Goal: Contribute content: Contribute content

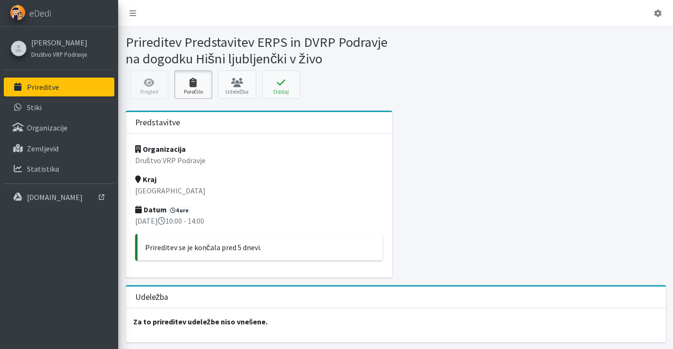
click at [199, 88] on link "Poročilo" at bounding box center [193, 84] width 38 height 28
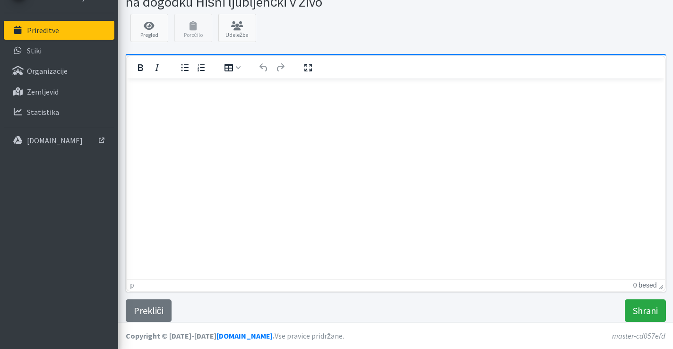
scroll to position [9, 0]
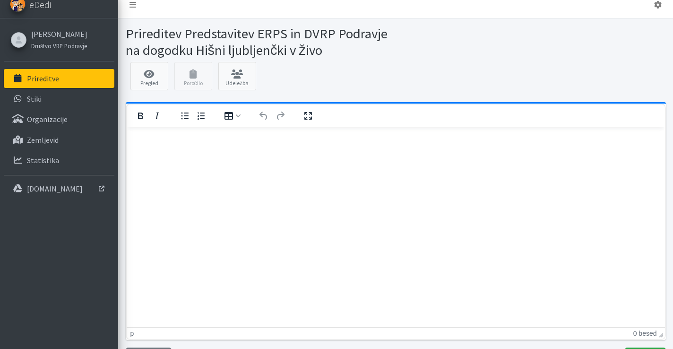
click at [280, 152] on html at bounding box center [395, 140] width 538 height 26
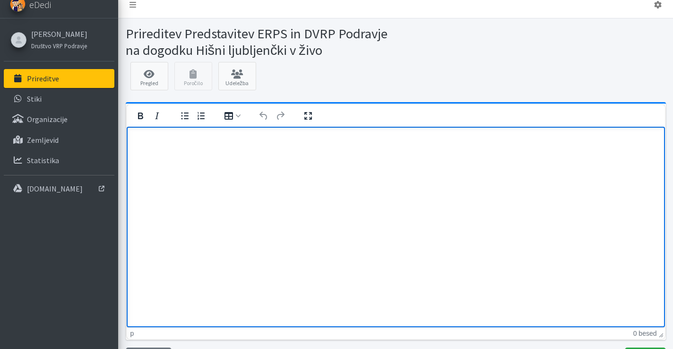
paste body "Rich Text Area"
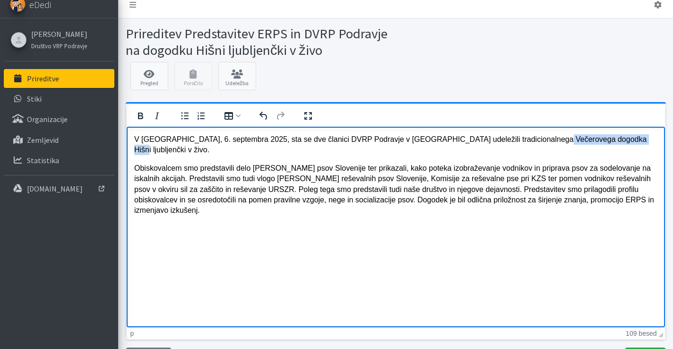
drag, startPoint x: 549, startPoint y: 139, endPoint x: 622, endPoint y: 142, distance: 72.8
click at [622, 142] on p "V soboto, 6. septembra 2025, sta se dve članici DVRP Podravje v Mariboru udelež…" at bounding box center [395, 144] width 523 height 21
click at [486, 179] on p "Obiskovalcem smo predstavili delo Enote reševalnih psov Slovenije ter prikazali…" at bounding box center [395, 189] width 523 height 53
click at [189, 163] on p "Obiskovalcem smo predstavili delo Enote reševalnih psov Slovenije ter prikazali…" at bounding box center [395, 189] width 523 height 53
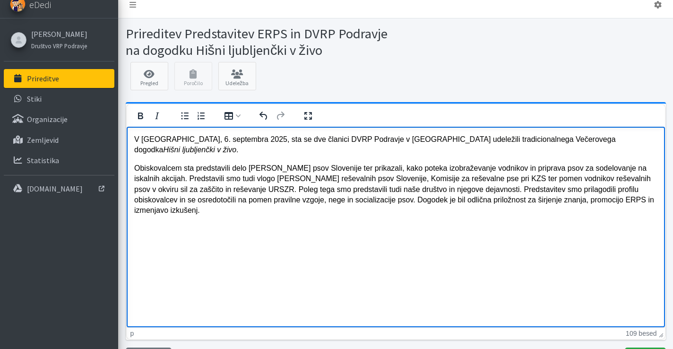
click at [377, 223] on html "V soboto, 6. septembra 2025, sta se dve članici DVRP Podravje v Mariboru udelež…" at bounding box center [395, 175] width 538 height 97
click at [213, 168] on p "Obiskovalcem sta predstavili delo Enote reševalnih psov Slovenije ter prikazali…" at bounding box center [395, 189] width 523 height 53
drag, startPoint x: 230, startPoint y: 230, endPoint x: 139, endPoint y: 142, distance: 126.3
click at [139, 142] on html "V soboto, 6. septembra 2025, sta se dve članici DVRP Podravje v Mariboru udelež…" at bounding box center [395, 175] width 538 height 97
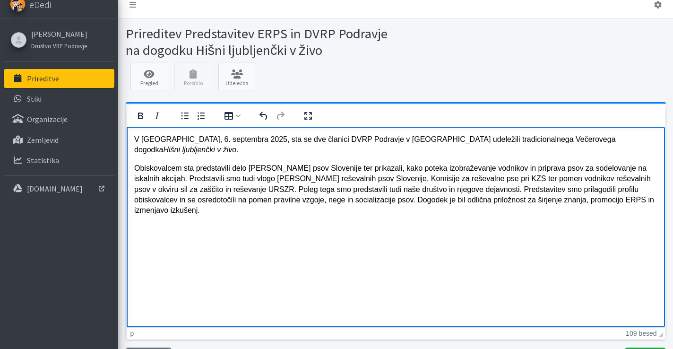
drag, startPoint x: 131, startPoint y: 136, endPoint x: 246, endPoint y: 207, distance: 135.5
click at [246, 207] on html "V soboto, 6. septembra 2025, sta se dve članici DVRP Podravje v Mariboru udelež…" at bounding box center [395, 175] width 538 height 97
drag, startPoint x: 246, startPoint y: 207, endPoint x: 135, endPoint y: 141, distance: 129.6
click at [135, 141] on html "V soboto, 6. septembra 2025, sta se dve članici DVRP Podravje v Mariboru udelež…" at bounding box center [395, 175] width 538 height 97
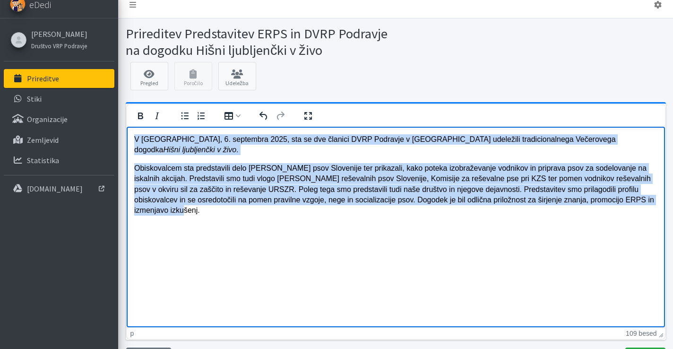
drag, startPoint x: 135, startPoint y: 141, endPoint x: 221, endPoint y: 200, distance: 104.7
click at [221, 200] on body "V soboto, 6. septembra 2025, sta se dve članici DVRP Podravje v Mariboru udelež…" at bounding box center [395, 175] width 523 height 82
copy body "V soboto, 6. septembra 2025, sta se dve članici DVRP Podravje v Mariboru udelež…"
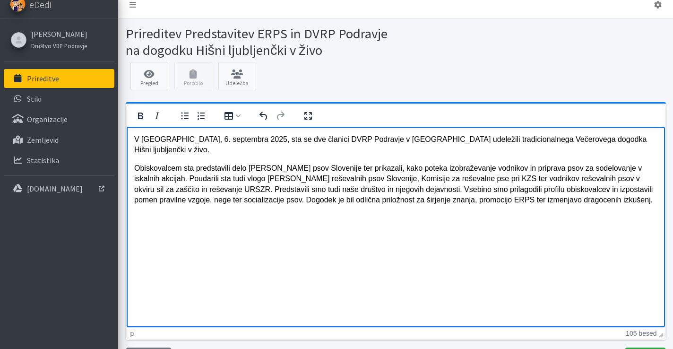
click at [392, 213] on html "V soboto, 6. septembra 2025, sta se dve članici DVRP Podravje v Mariboru udelež…" at bounding box center [395, 170] width 538 height 86
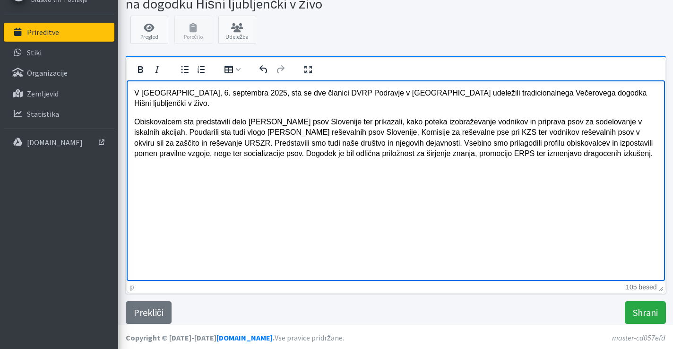
scroll to position [57, 0]
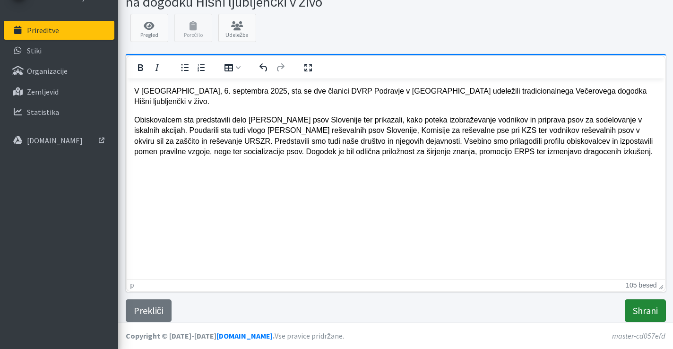
click at [633, 303] on input "Shrani" at bounding box center [644, 310] width 41 height 23
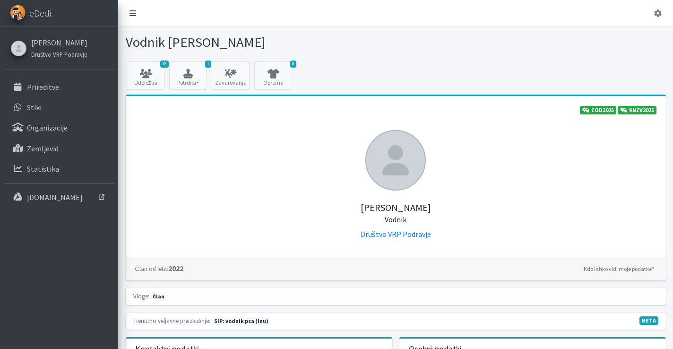
click at [131, 12] on icon at bounding box center [132, 13] width 7 height 8
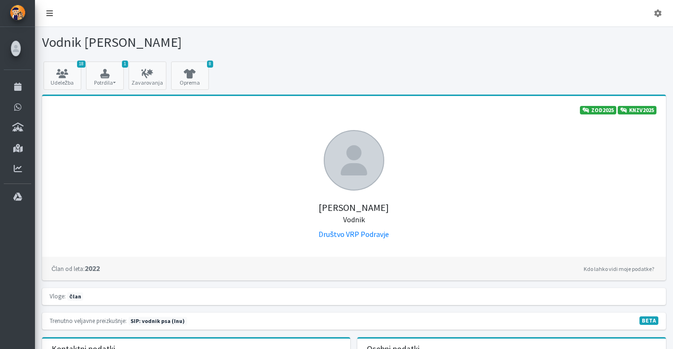
click at [51, 12] on icon at bounding box center [49, 13] width 7 height 8
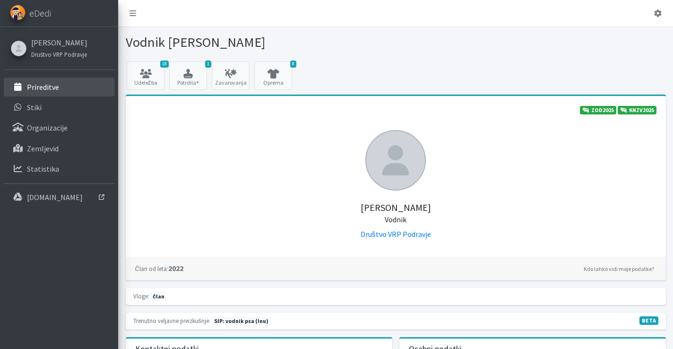
click at [52, 82] on p "Prireditve" at bounding box center [43, 86] width 32 height 9
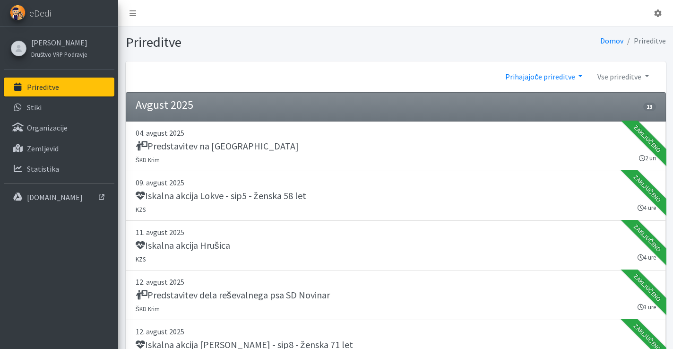
click at [554, 83] on link "Prihajajoče prireditve" at bounding box center [543, 76] width 92 height 19
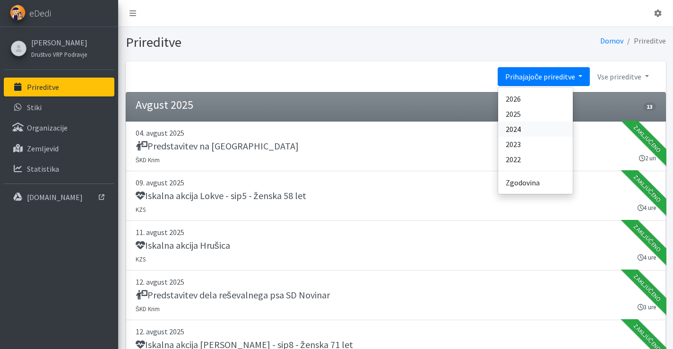
click at [537, 129] on link "2024" at bounding box center [535, 128] width 75 height 15
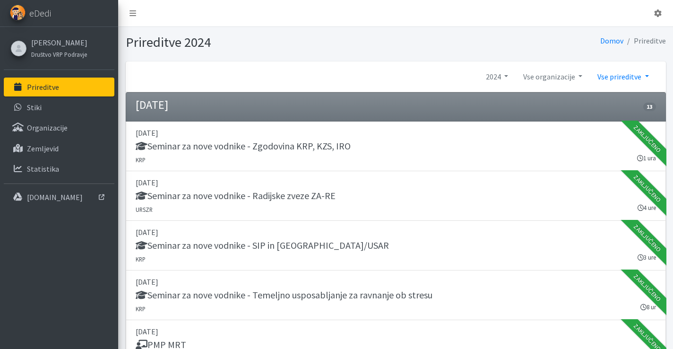
click at [630, 72] on link "Vse prireditve" at bounding box center [622, 76] width 66 height 19
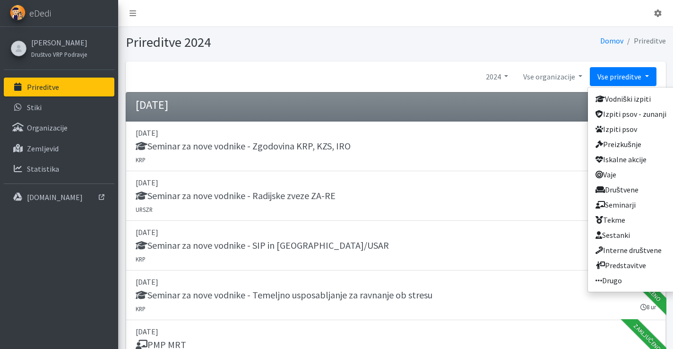
click at [576, 86] on div "2024 Prihajajoče prireditve 2026 2025 2024 2023" at bounding box center [396, 76] width 540 height 31
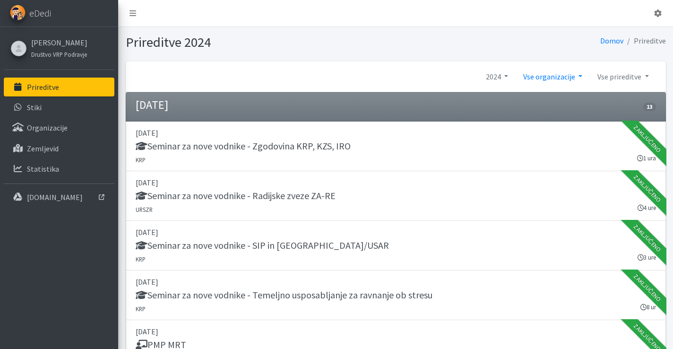
click at [574, 83] on link "Vse organizacije" at bounding box center [552, 76] width 74 height 19
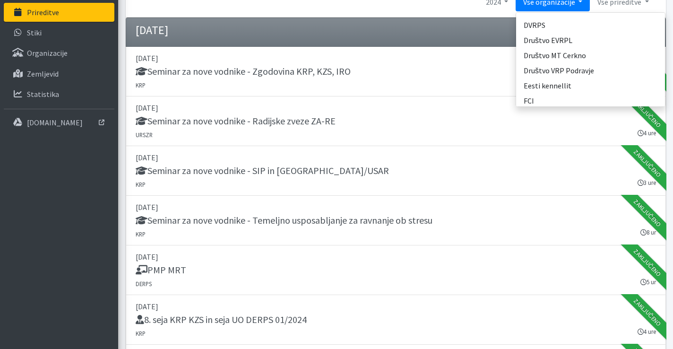
scroll to position [103, 0]
click at [583, 73] on link "Društvo VRP Podravje" at bounding box center [590, 71] width 149 height 15
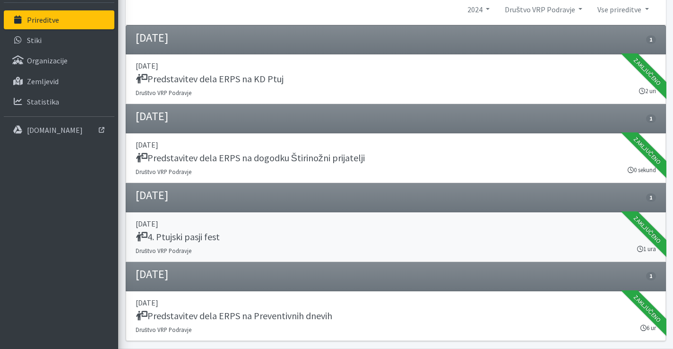
scroll to position [72, 0]
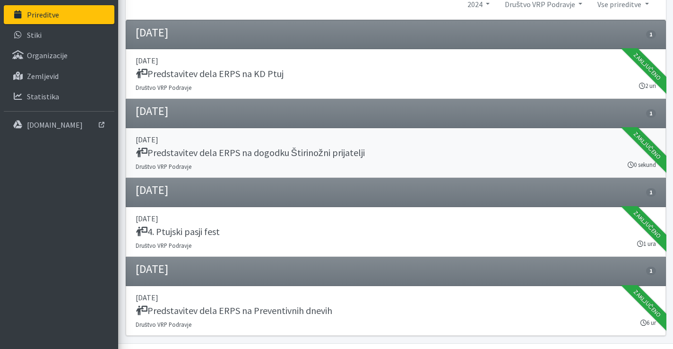
click at [298, 156] on h5 "Predstavitev dela ERPS na dogodku Štirinožni prijatelji" at bounding box center [250, 152] width 229 height 11
click at [190, 228] on h5 "4. Ptujski pasji fest" at bounding box center [178, 231] width 84 height 11
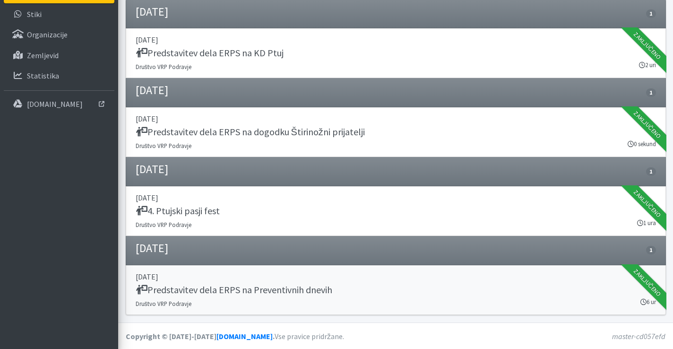
click at [243, 284] on h5 "Predstavitev dela ERPS na Preventivnih dnevih" at bounding box center [234, 289] width 196 height 11
click at [262, 50] on h5 "Predstavitev dela ERPS na KD Ptuj" at bounding box center [210, 52] width 148 height 11
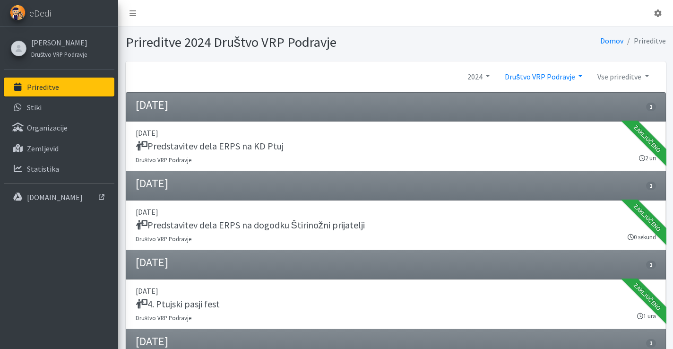
click at [545, 75] on link "Društvo VRP Podravje" at bounding box center [543, 76] width 93 height 19
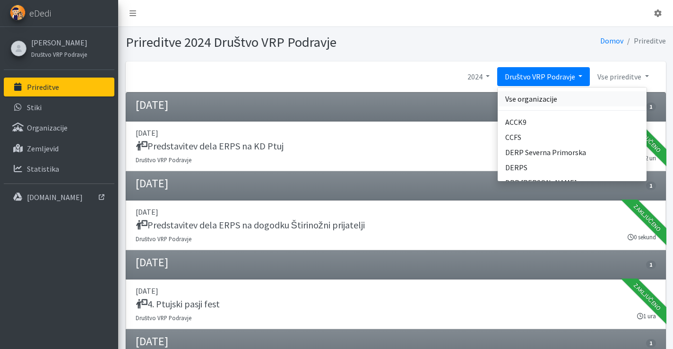
click at [542, 102] on link "Vse organizacije" at bounding box center [571, 98] width 149 height 15
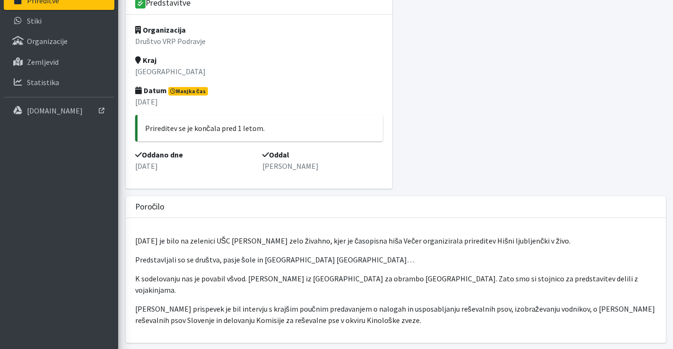
scroll to position [198, 0]
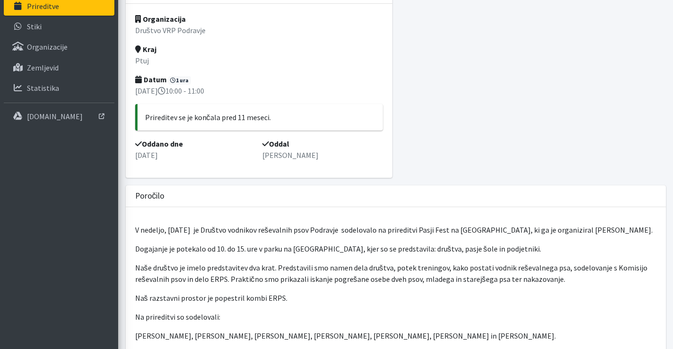
scroll to position [220, 0]
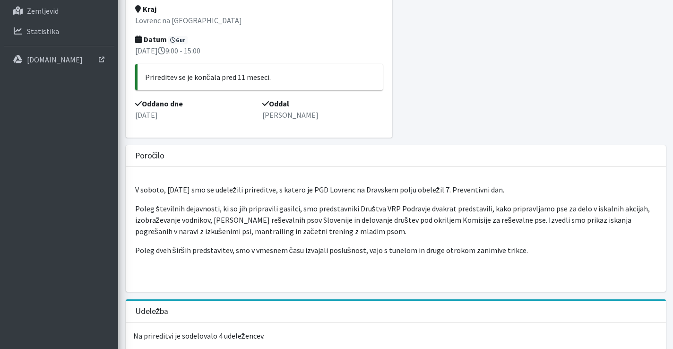
scroll to position [172, 0]
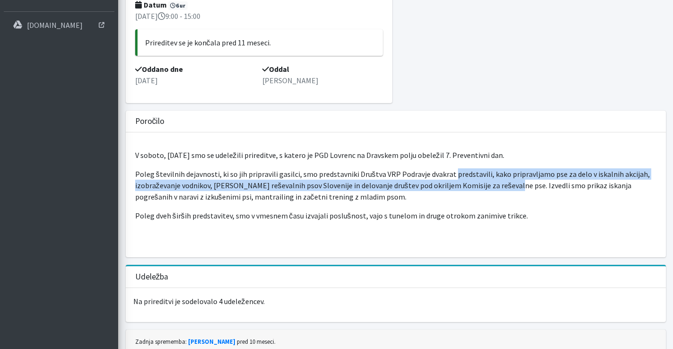
drag, startPoint x: 447, startPoint y: 172, endPoint x: 504, endPoint y: 188, distance: 58.8
click at [504, 188] on p "Poleg številnih dejavnosti, ki so jih pripravili gasilci, smo predstavniki Druš…" at bounding box center [395, 185] width 521 height 34
copy p "predstavili, kako pripravljamo pse za delo v iskalnih akcijah, izobraževanje vo…"
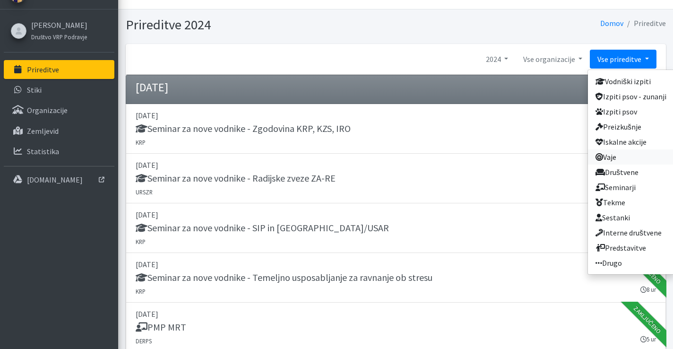
scroll to position [19, 0]
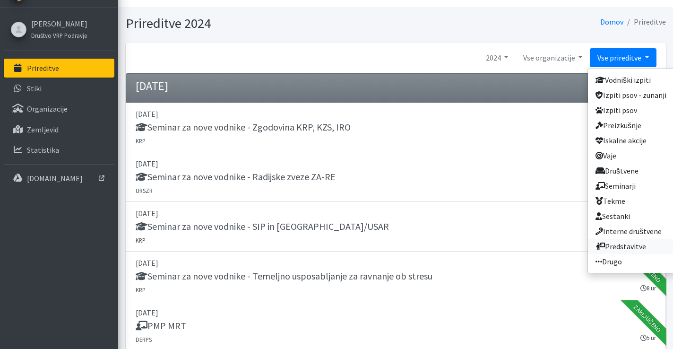
click at [634, 244] on link "Predstavitve" at bounding box center [631, 246] width 86 height 15
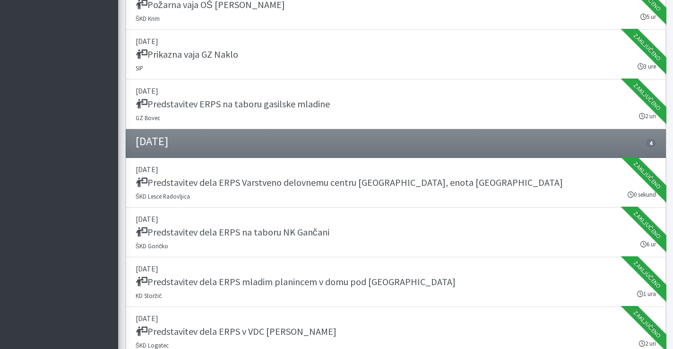
scroll to position [1450, 0]
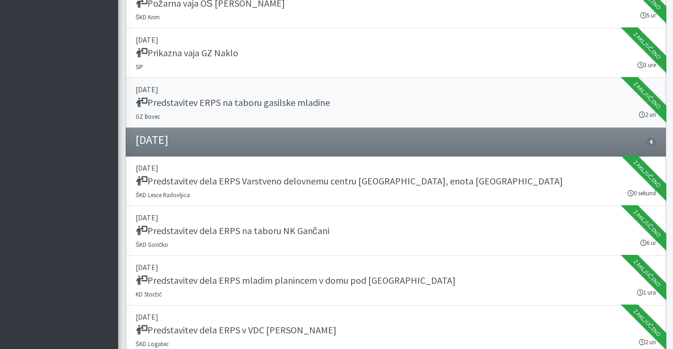
click at [215, 105] on h5 "Predstavitev ERPS na taboru gasilske mladine" at bounding box center [233, 102] width 194 height 11
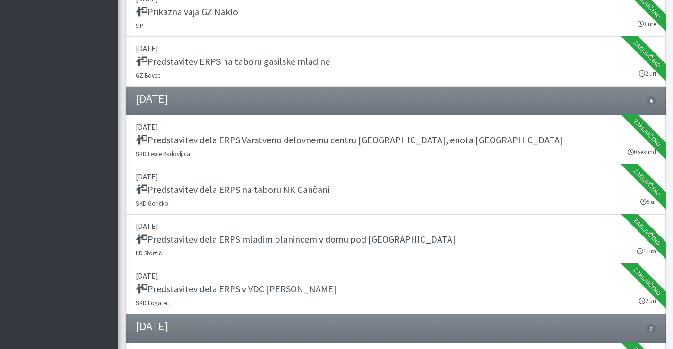
scroll to position [1500, 0]
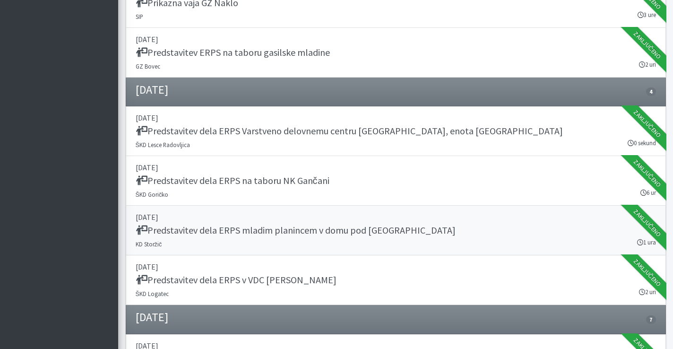
click at [339, 238] on link "[DATE] Predstavitev dela ERPS mladim planincem v domu pod [GEOGRAPHIC_DATA] KD …" at bounding box center [396, 230] width 540 height 50
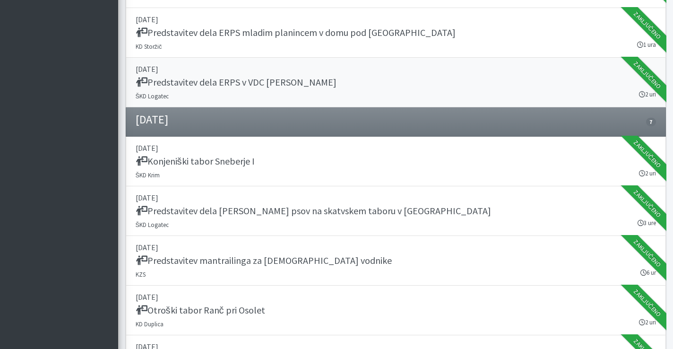
scroll to position [1700, 0]
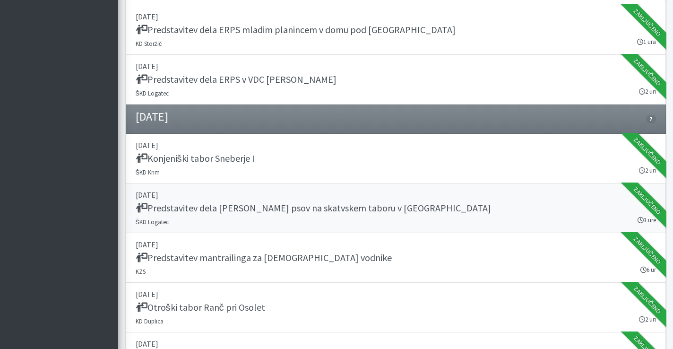
click at [368, 209] on h5 "Predstavitev dela reševalnih psov na skatvskem taboru v Nadlesku" at bounding box center [313, 207] width 355 height 11
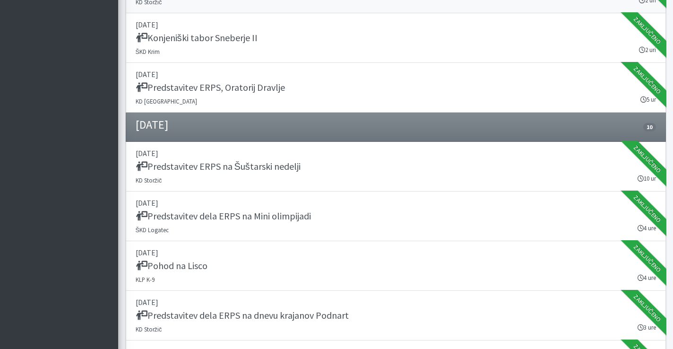
scroll to position [2070, 0]
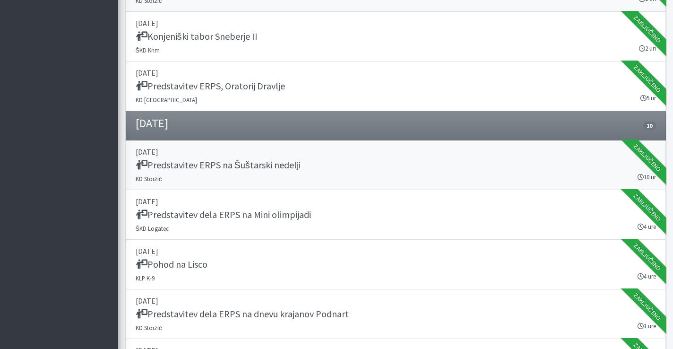
click at [352, 166] on div "Predstavitev ERPS na Šuštarski nedelji" at bounding box center [396, 165] width 520 height 13
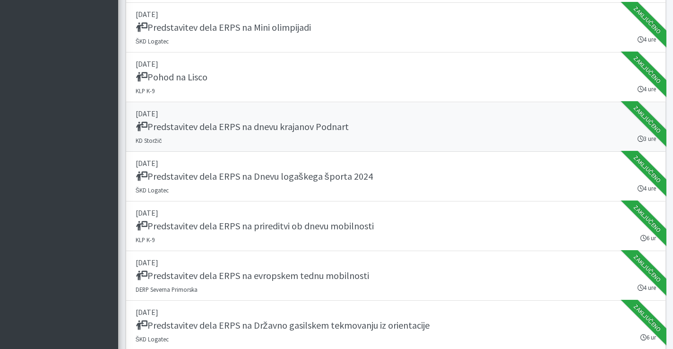
scroll to position [2268, 0]
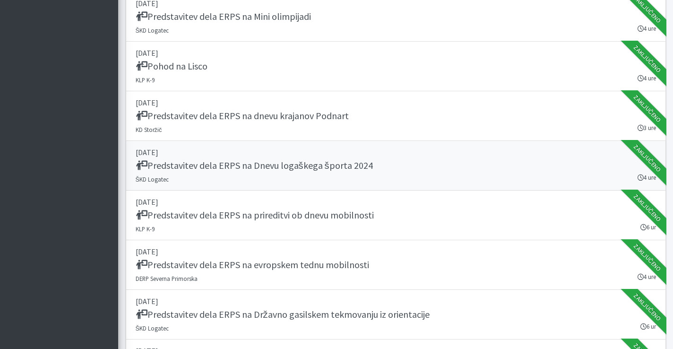
click at [339, 169] on h5 "Predstavitev dela ERPS na Dnevu logaškega športa 2024" at bounding box center [254, 165] width 237 height 11
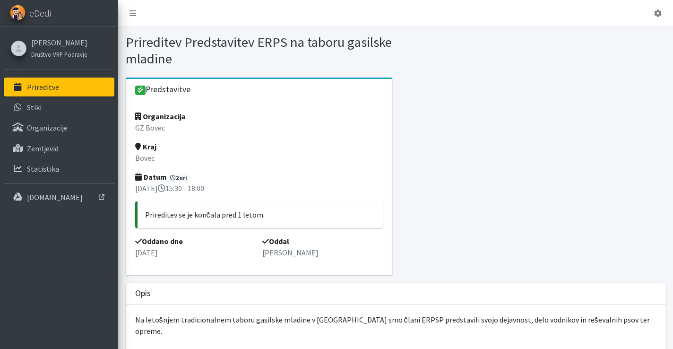
scroll to position [123, 0]
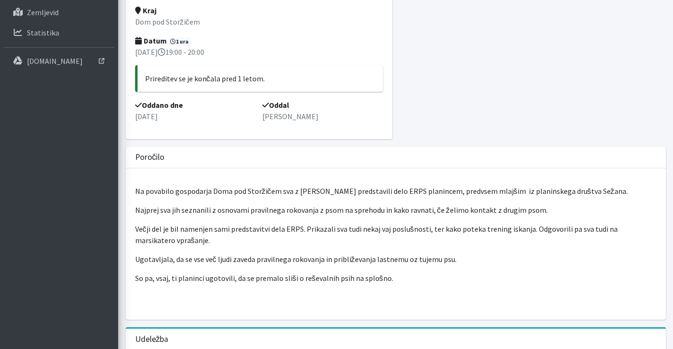
scroll to position [236, 0]
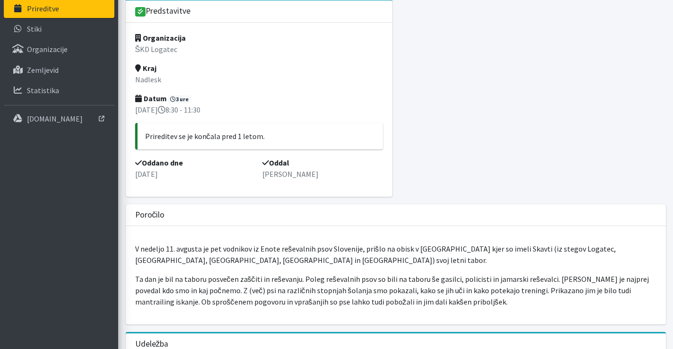
scroll to position [183, 0]
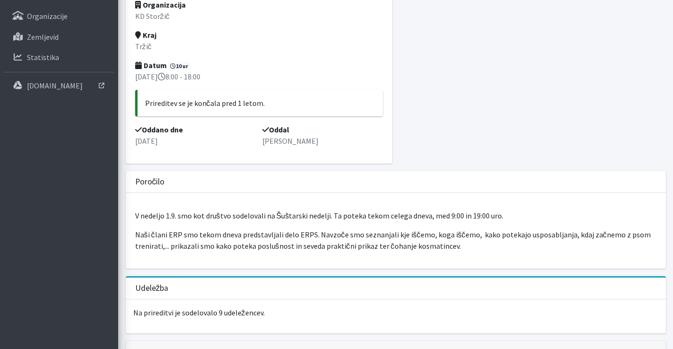
scroll to position [161, 0]
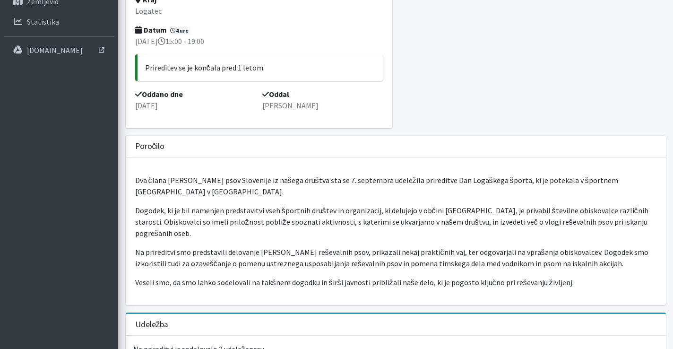
scroll to position [215, 0]
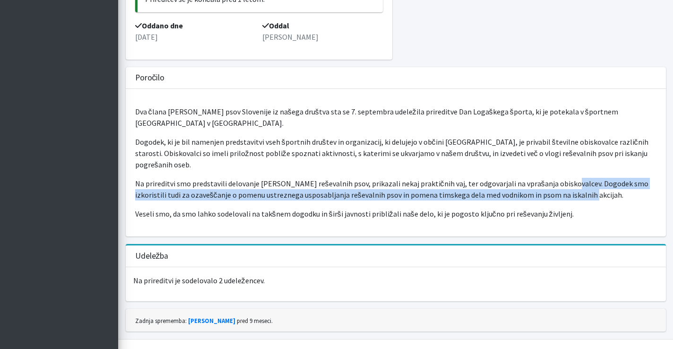
drag, startPoint x: 574, startPoint y: 184, endPoint x: 556, endPoint y: 177, distance: 19.0
click at [556, 178] on p "Na prireditvi smo predstavili delovanje Enote reševalnih psov, prikazali nekaj …" at bounding box center [395, 189] width 521 height 23
copy p "Dogodek smo izkoristili tudi za ozaveščanje o pomenu ustreznega usposabljanja r…"
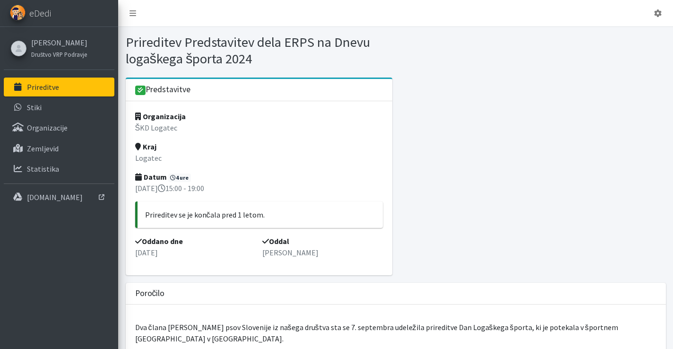
scroll to position [215, 0]
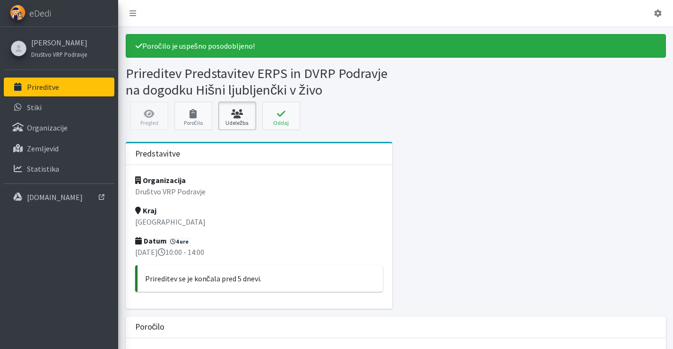
click at [248, 121] on link "Udeležba" at bounding box center [237, 116] width 38 height 28
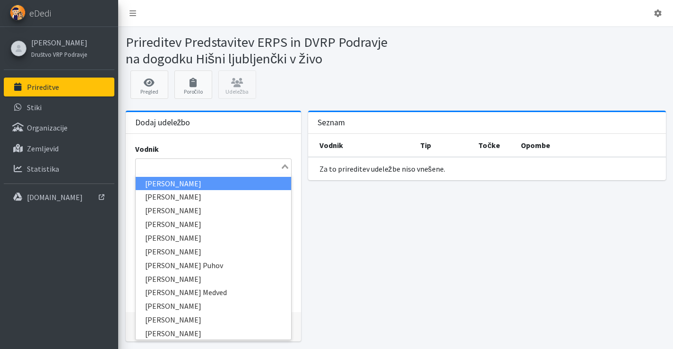
click at [261, 168] on input "Search for option" at bounding box center [207, 166] width 143 height 11
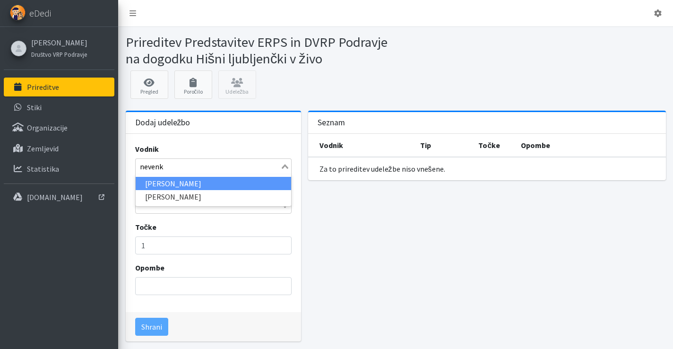
type input "nevenka"
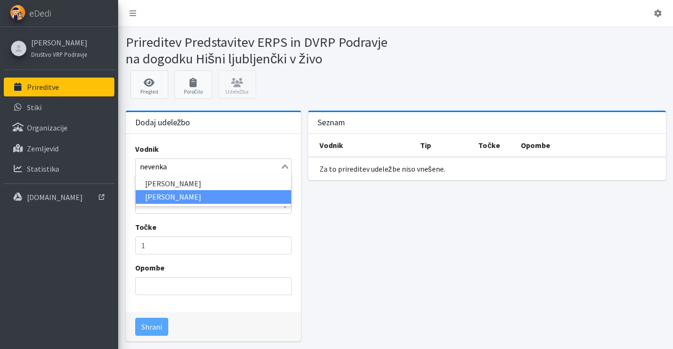
click at [245, 193] on li "Nevenka Štor" at bounding box center [213, 197] width 155 height 14
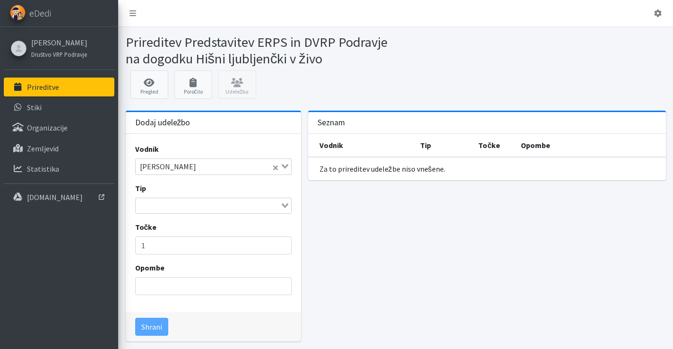
click at [262, 198] on div "Search for option" at bounding box center [208, 204] width 145 height 13
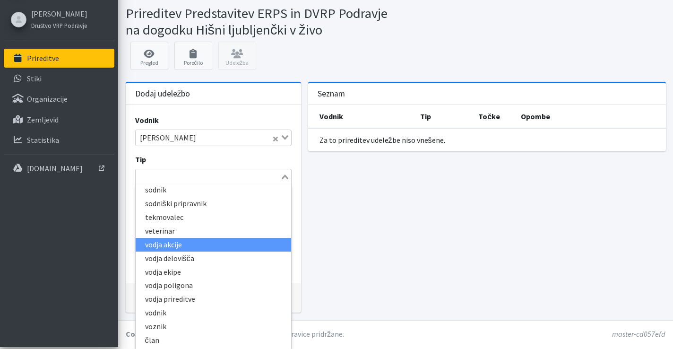
scroll to position [30, 0]
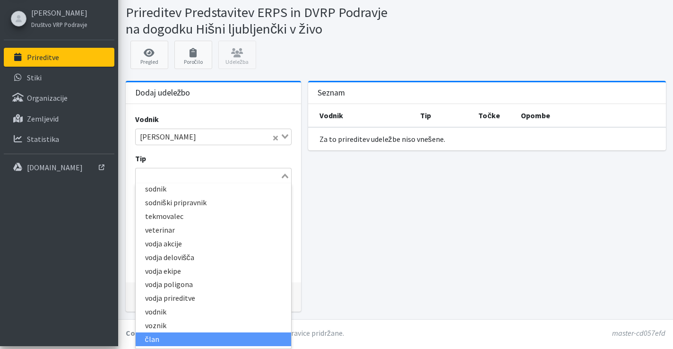
click at [212, 335] on li "član" at bounding box center [213, 339] width 155 height 14
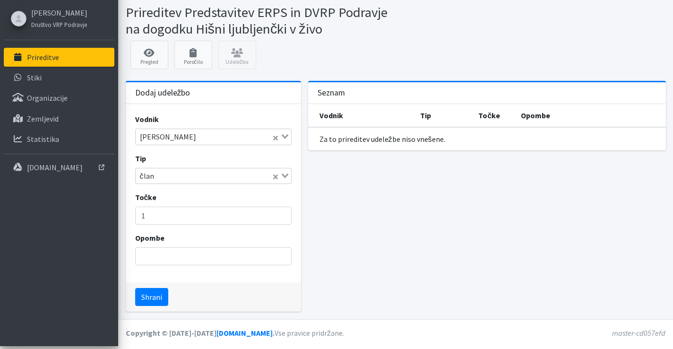
scroll to position [27, 0]
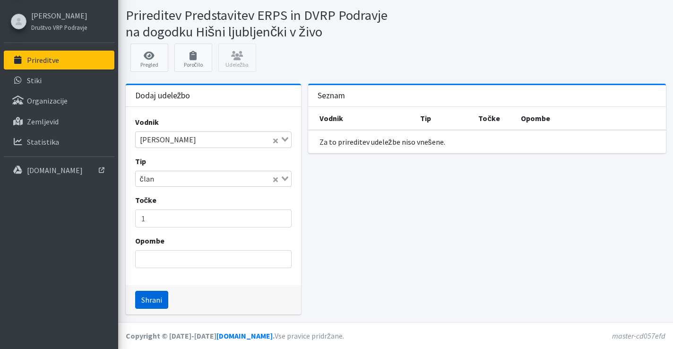
click at [157, 305] on button "Shrani" at bounding box center [151, 299] width 33 height 18
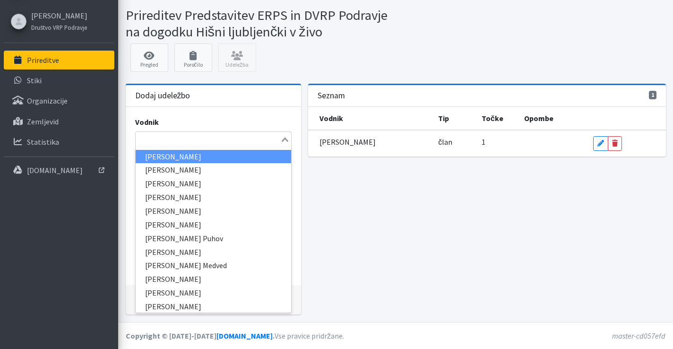
click at [210, 142] on input "Search for option" at bounding box center [207, 139] width 143 height 11
type input "katja"
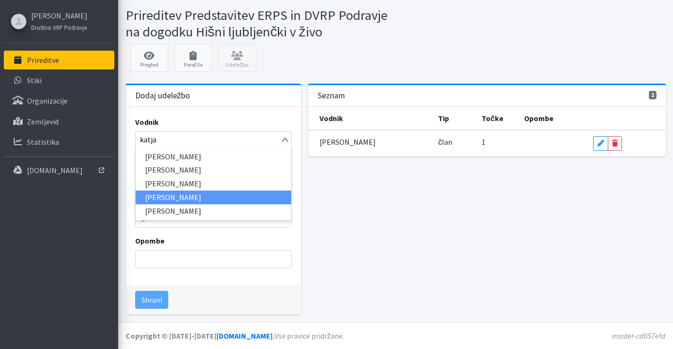
click at [202, 194] on li "Katja Harej" at bounding box center [213, 197] width 155 height 14
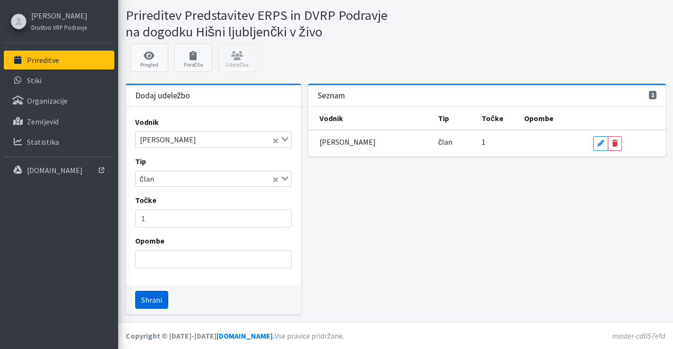
click at [157, 305] on button "Shrani" at bounding box center [151, 299] width 33 height 18
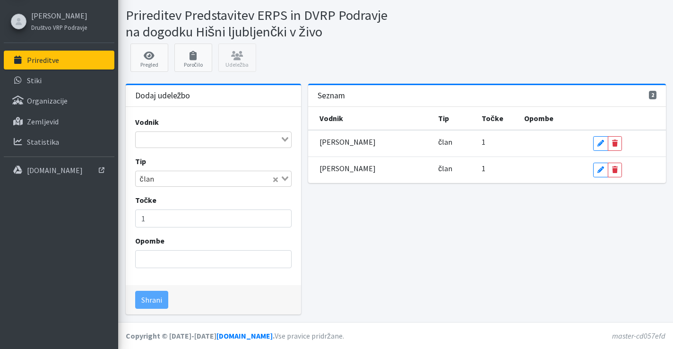
click at [409, 233] on div "2 Seznam Vodnik Tip Točke Opombe Katja Harej član 1 Edit Delete Nevenka Štor čl…" at bounding box center [486, 203] width 365 height 238
click at [196, 64] on link "Poročilo" at bounding box center [193, 57] width 38 height 28
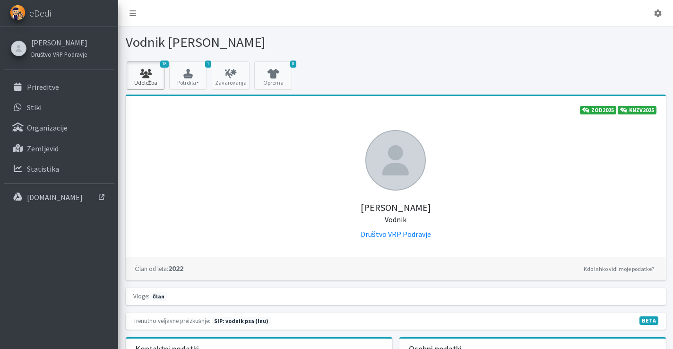
click at [148, 81] on link "18 Udeležba" at bounding box center [146, 75] width 38 height 28
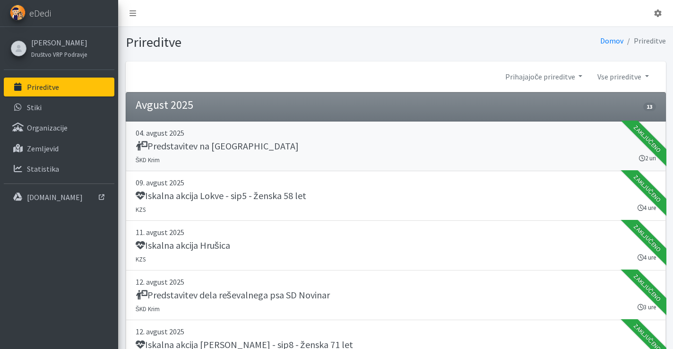
click at [373, 148] on div "Predstavitev na [GEOGRAPHIC_DATA]" at bounding box center [396, 146] width 520 height 13
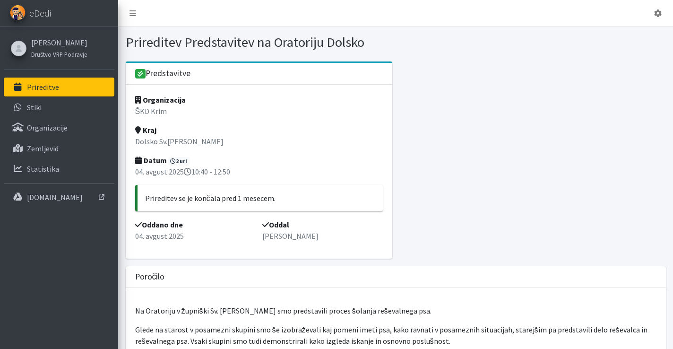
scroll to position [145, 0]
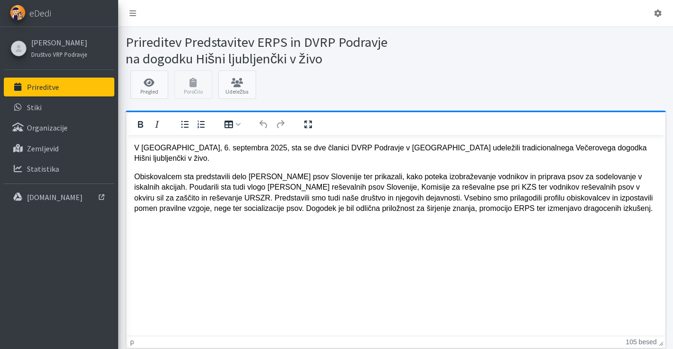
scroll to position [57, 0]
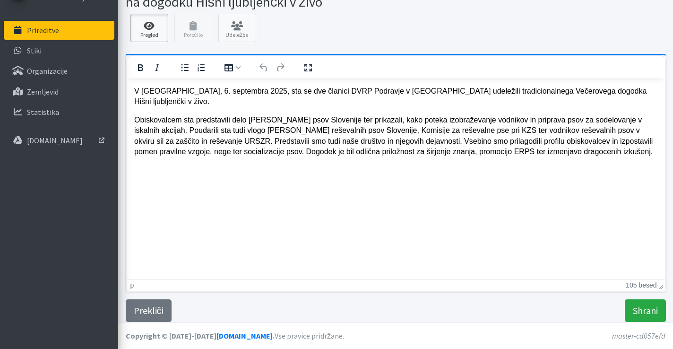
click at [150, 28] on icon at bounding box center [149, 25] width 32 height 9
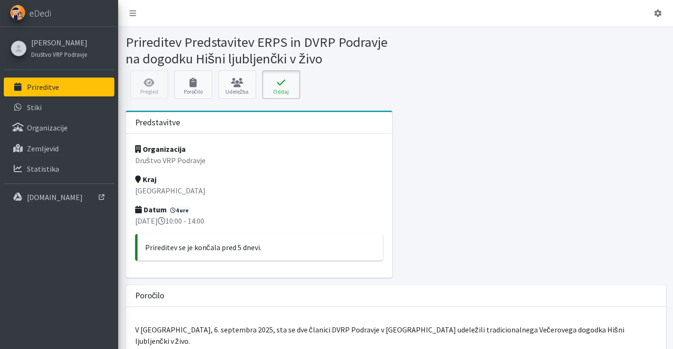
click at [286, 88] on button "Oddaj" at bounding box center [281, 84] width 38 height 28
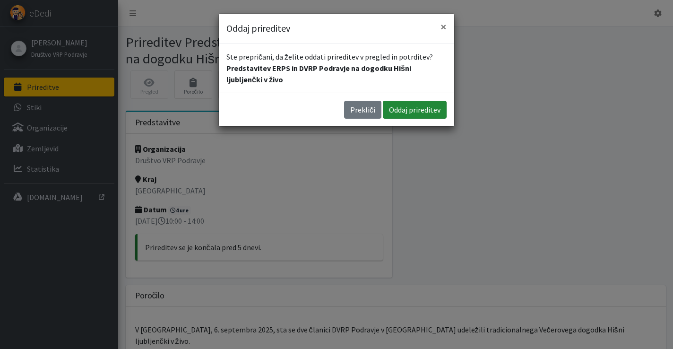
click at [414, 108] on button "Oddaj prireditev" at bounding box center [415, 110] width 64 height 18
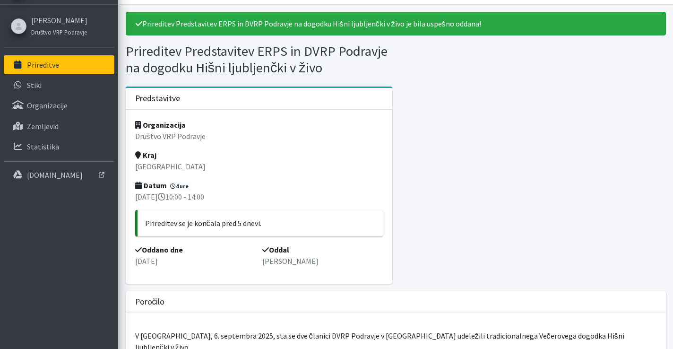
scroll to position [283, 0]
